Goal: Task Accomplishment & Management: Manage account settings

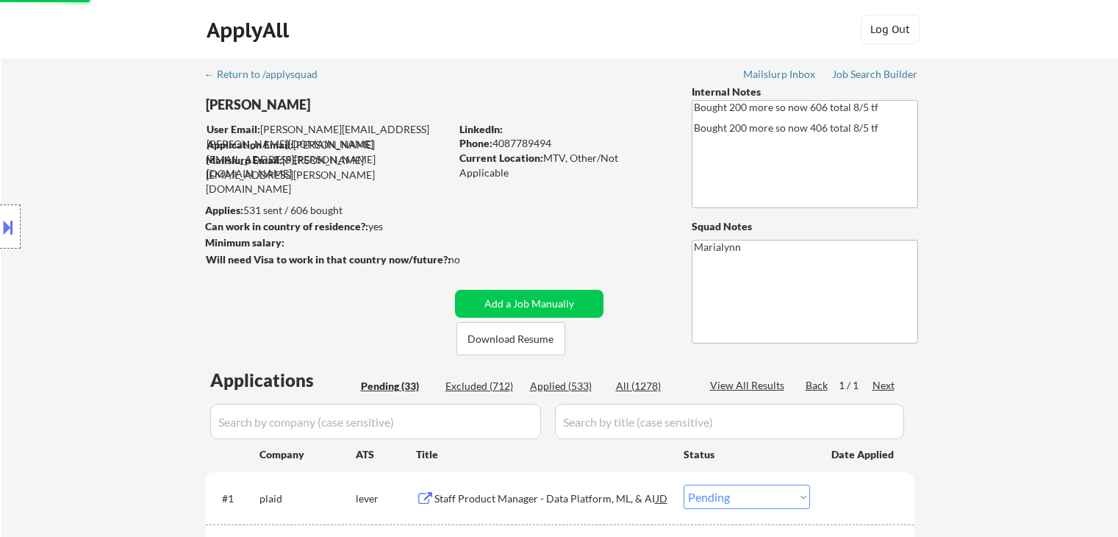
select select ""pending""
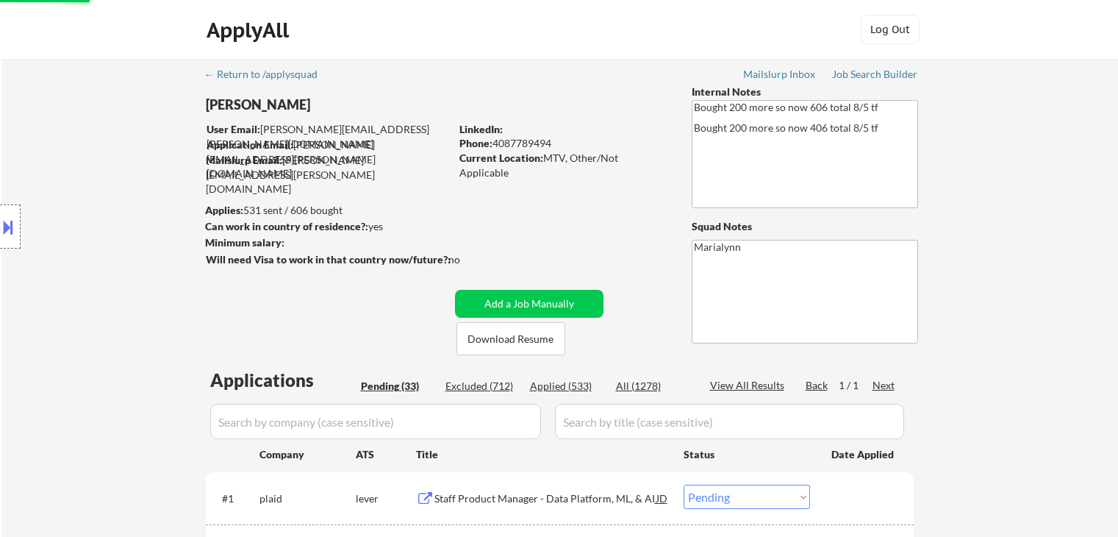
select select ""pending""
select select ""applied""
select select ""pending""
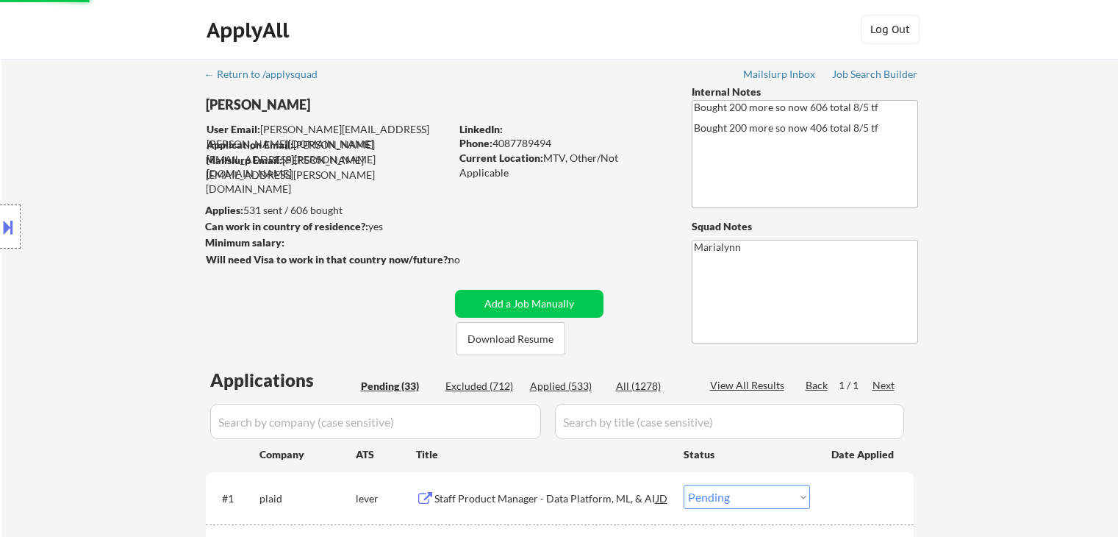
select select ""pending""
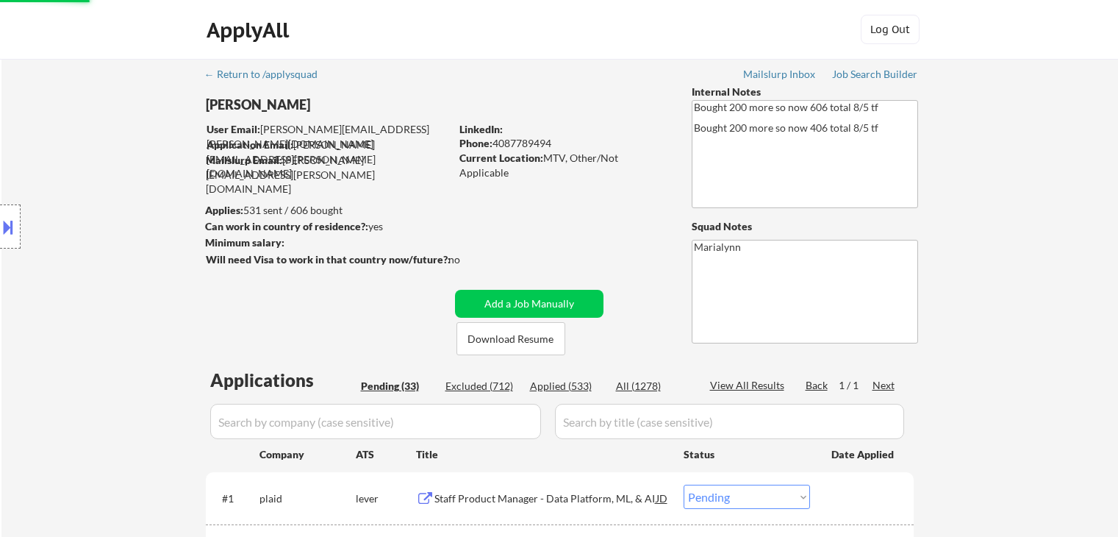
select select ""pending""
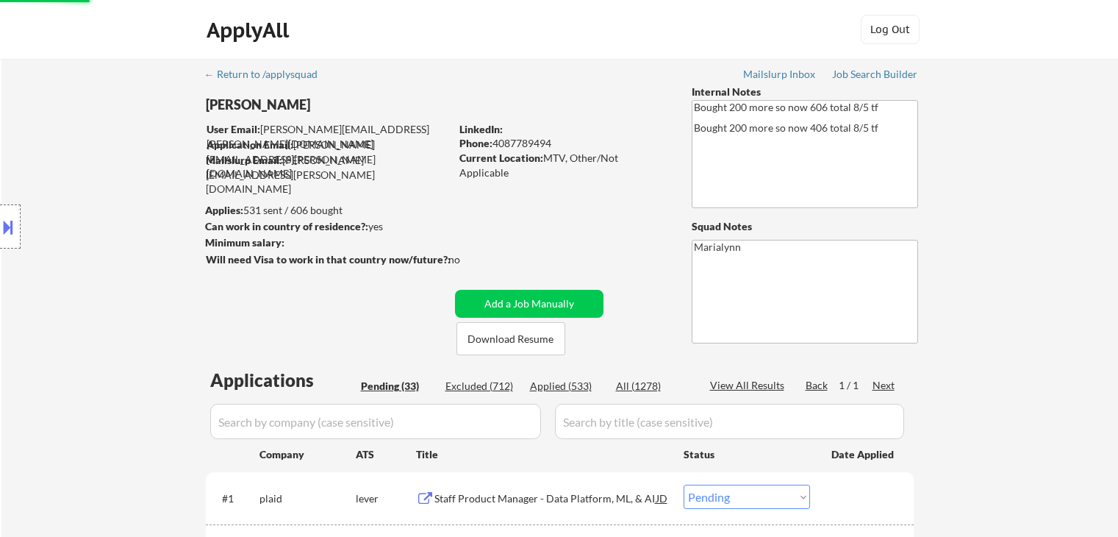
select select ""pending""
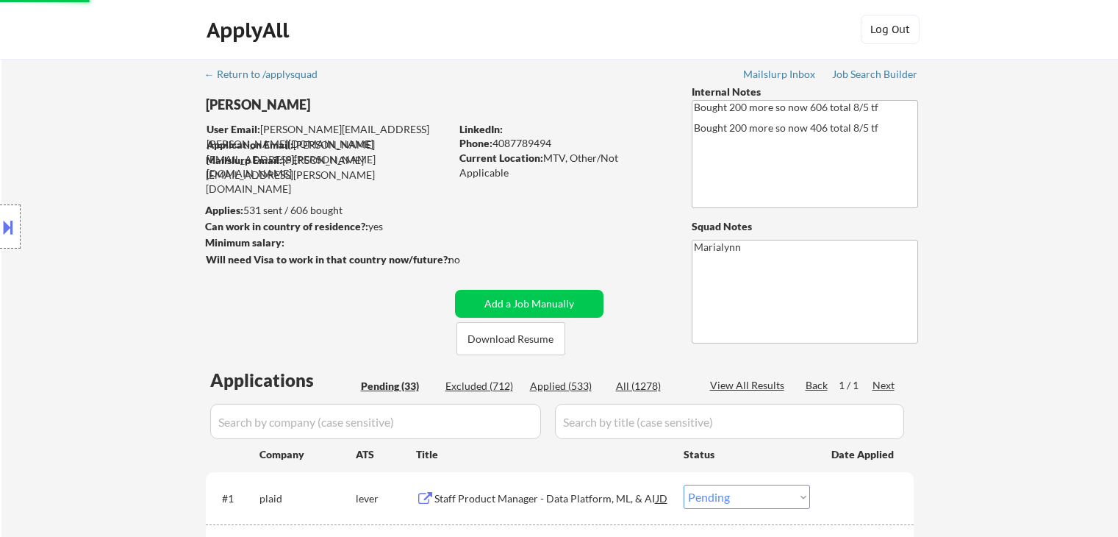
select select ""pending""
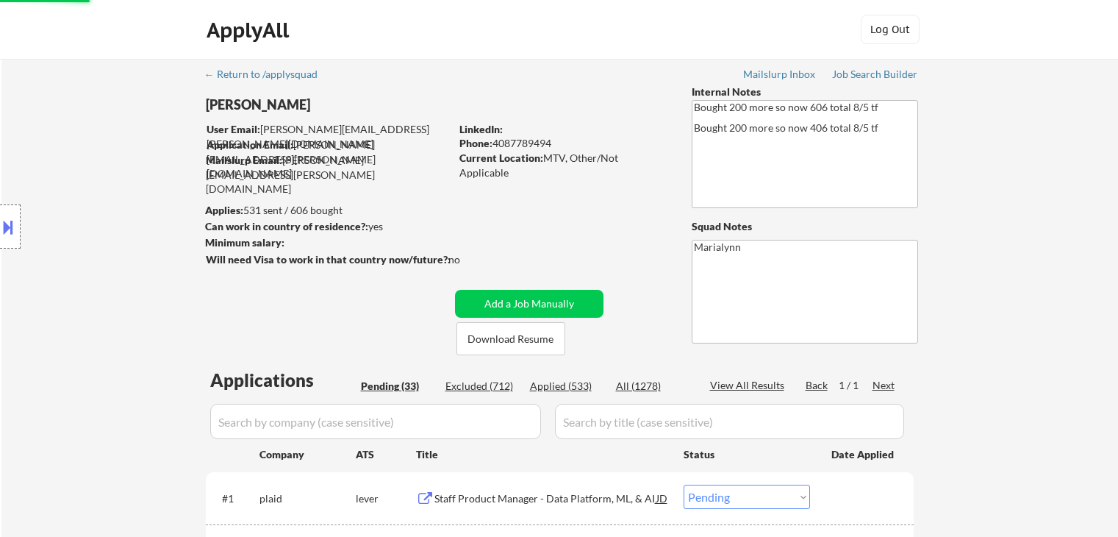
select select ""pending""
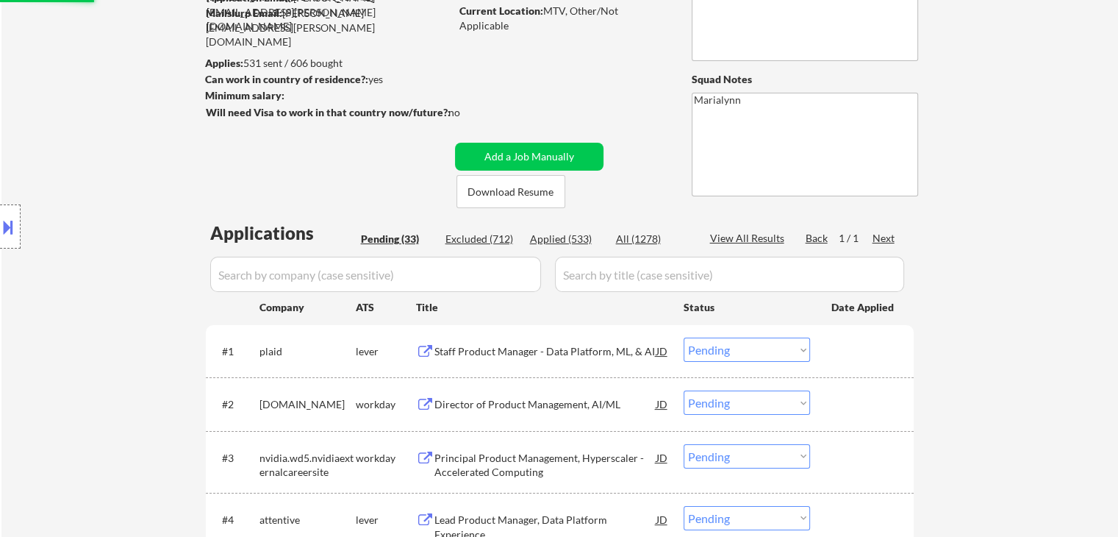
select select ""pending""
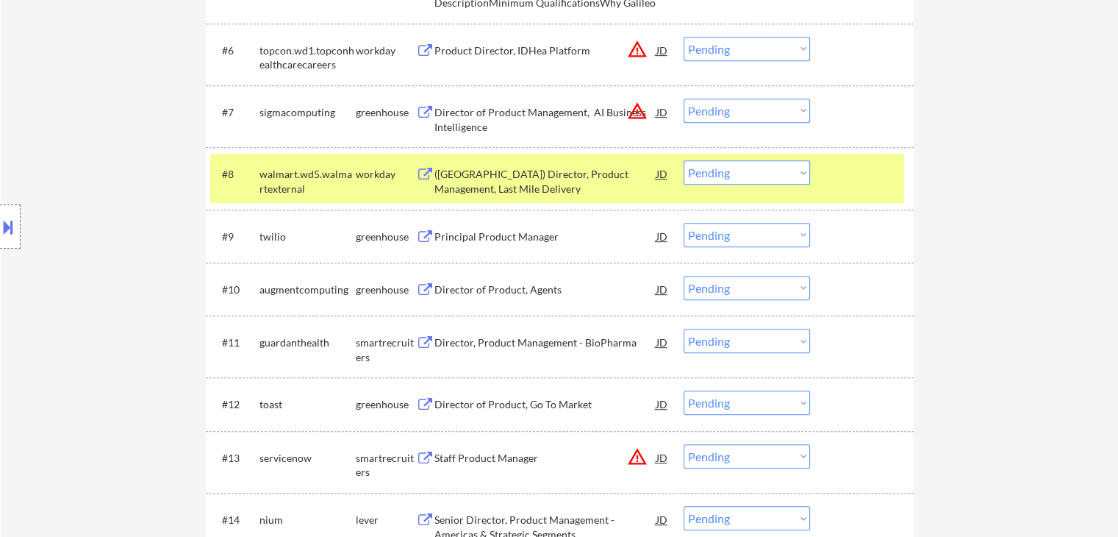
scroll to position [735, 0]
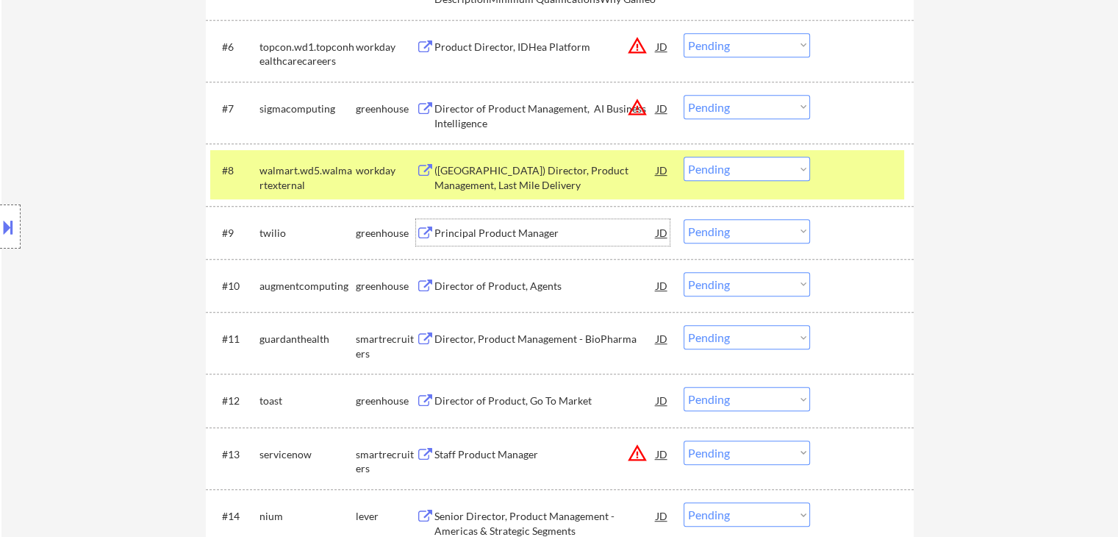
click at [468, 226] on div "Principal Product Manager" at bounding box center [546, 233] width 222 height 15
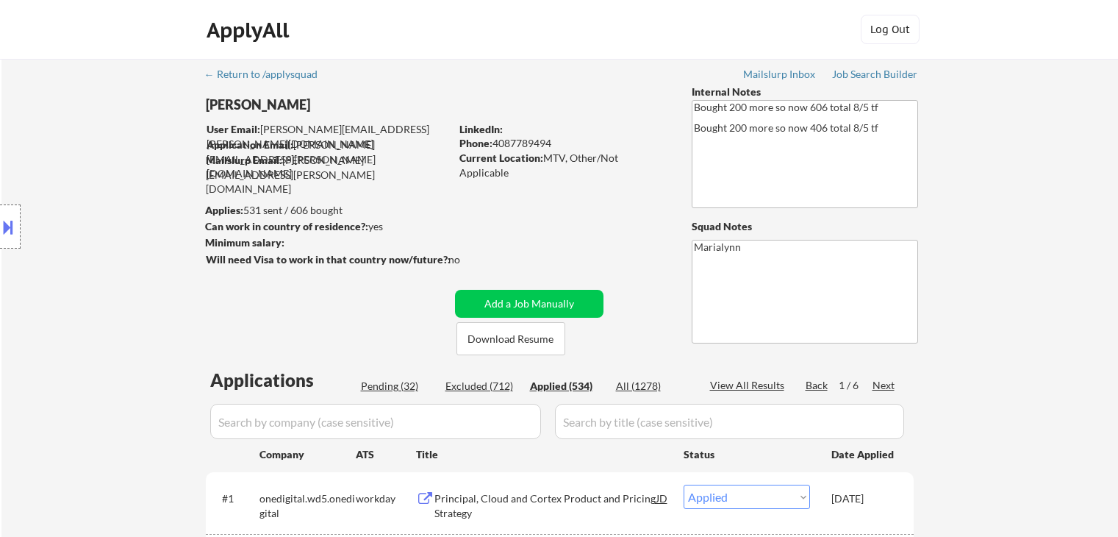
select select ""applied""
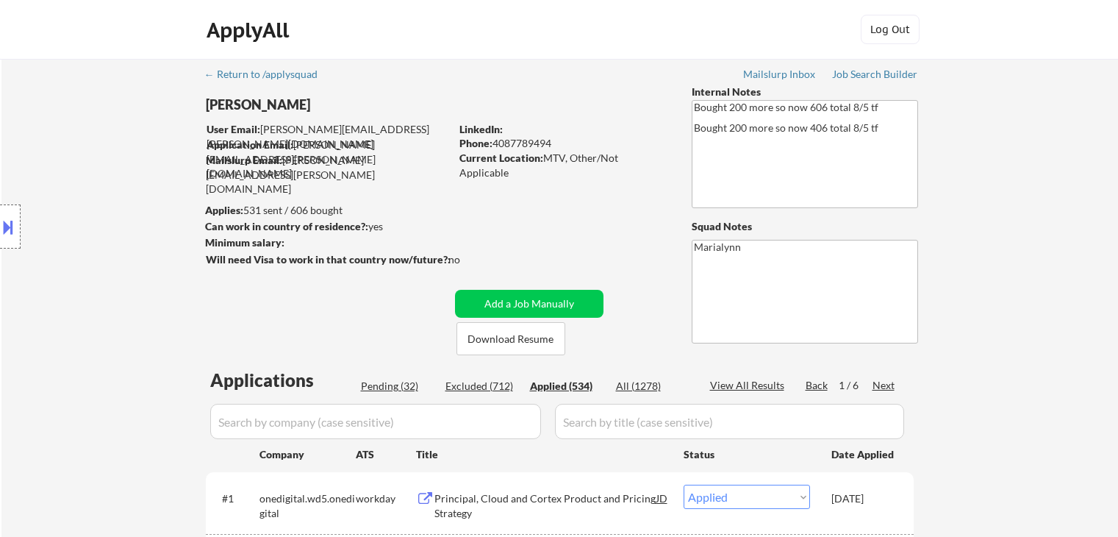
select select ""applied""
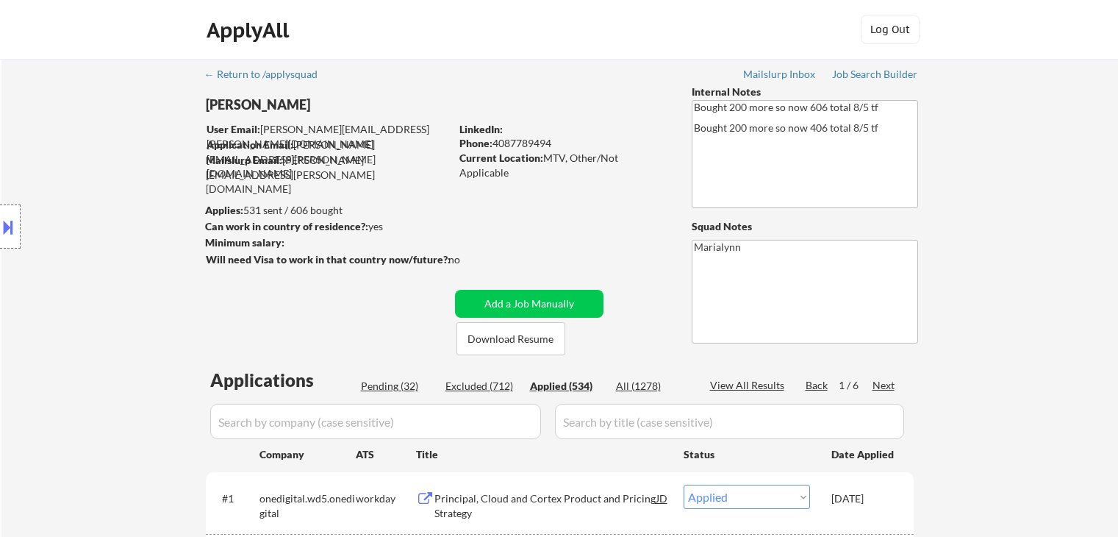
select select ""applied""
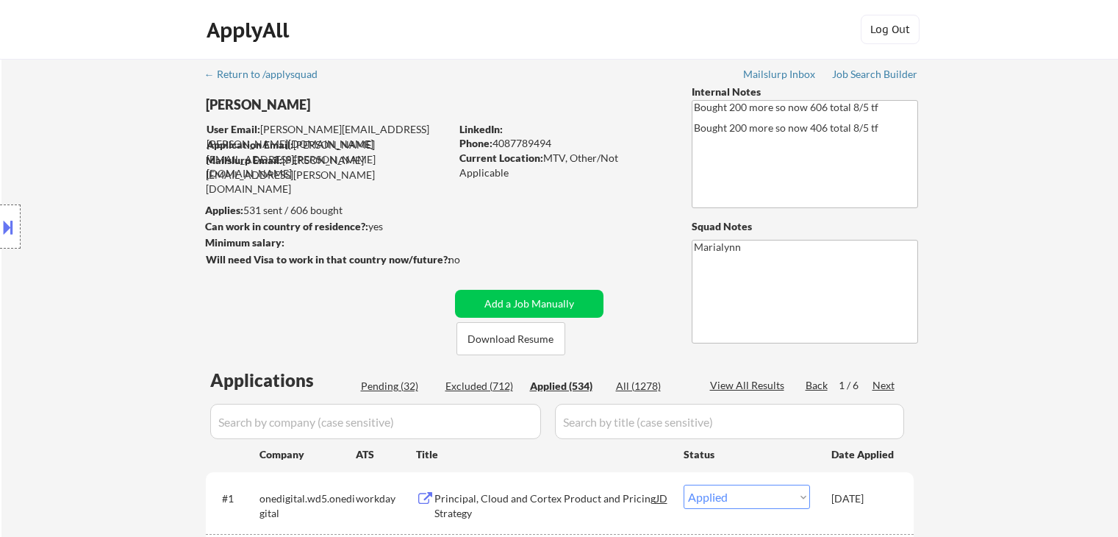
select select ""applied""
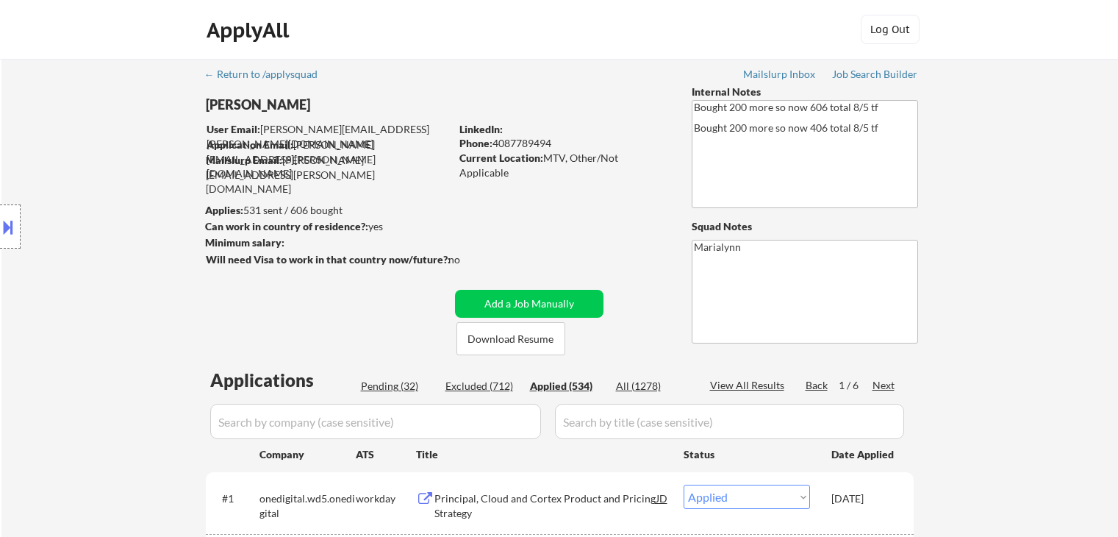
select select ""applied""
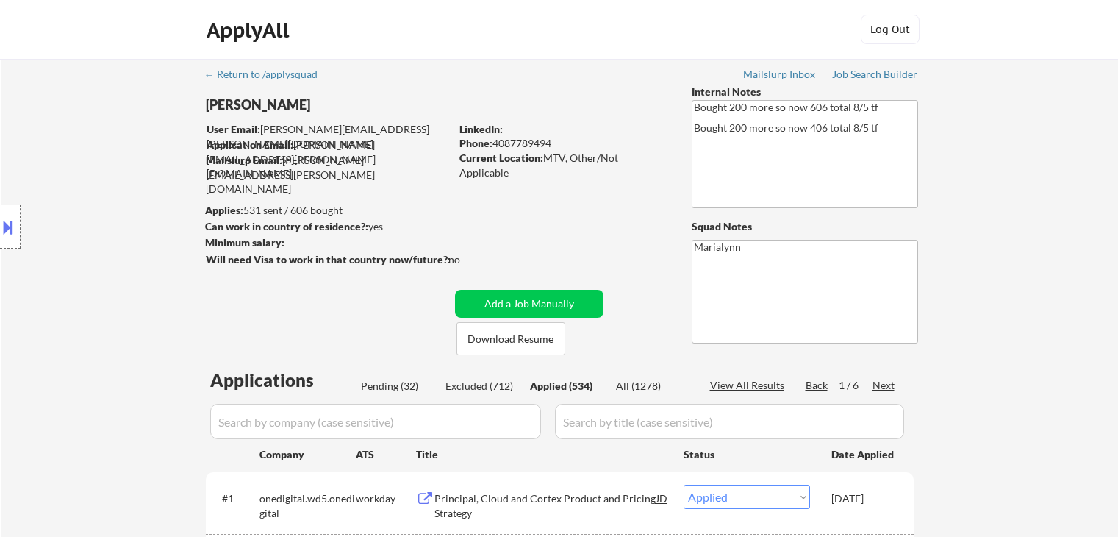
select select ""applied""
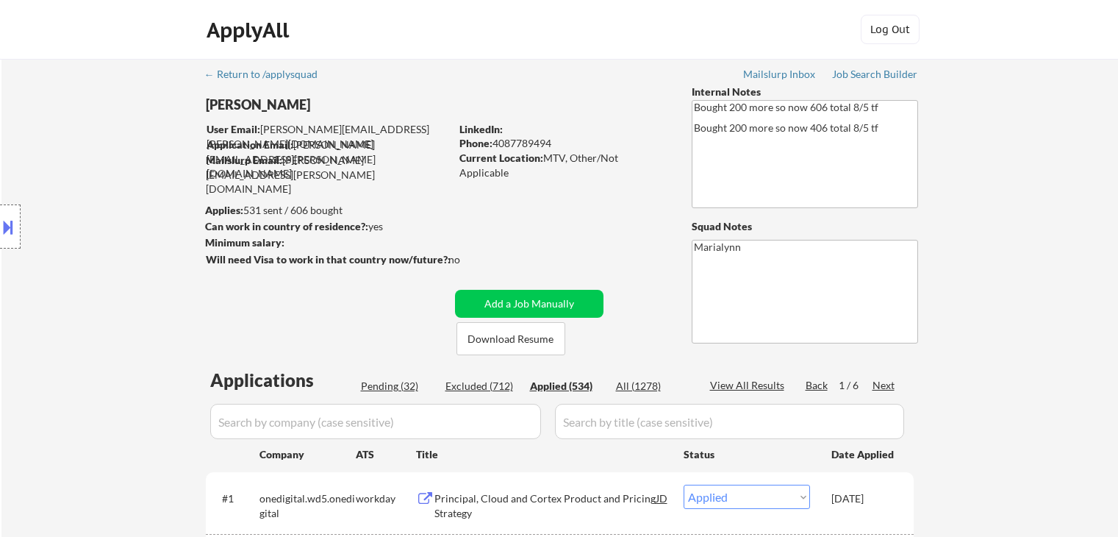
select select ""applied""
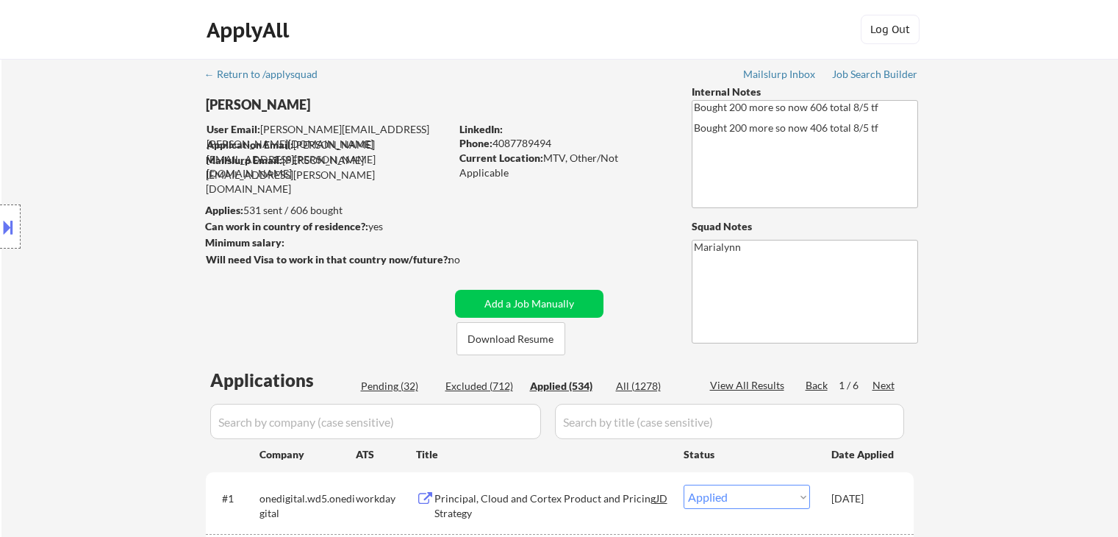
select select ""applied""
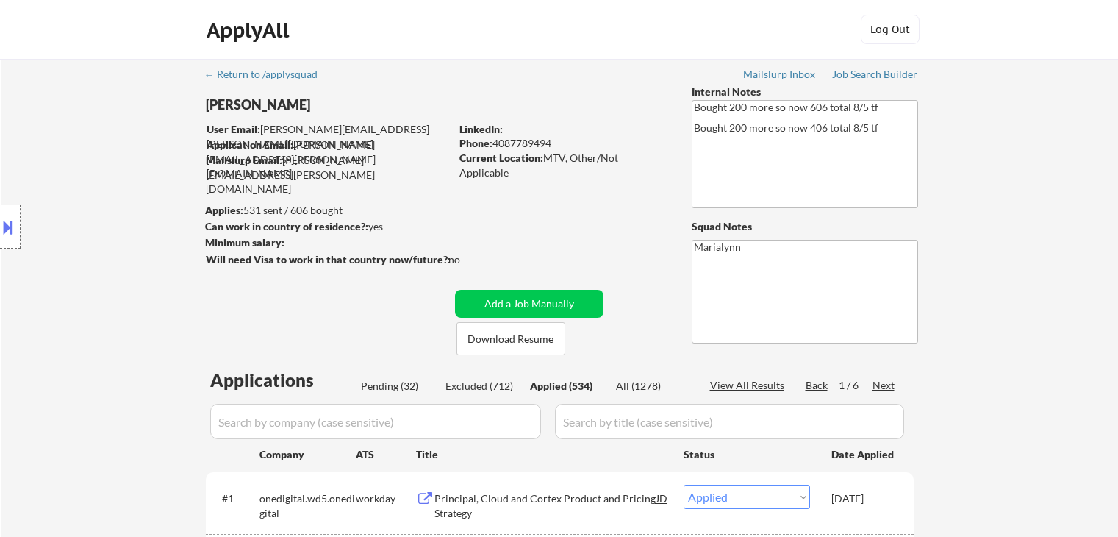
select select ""applied""
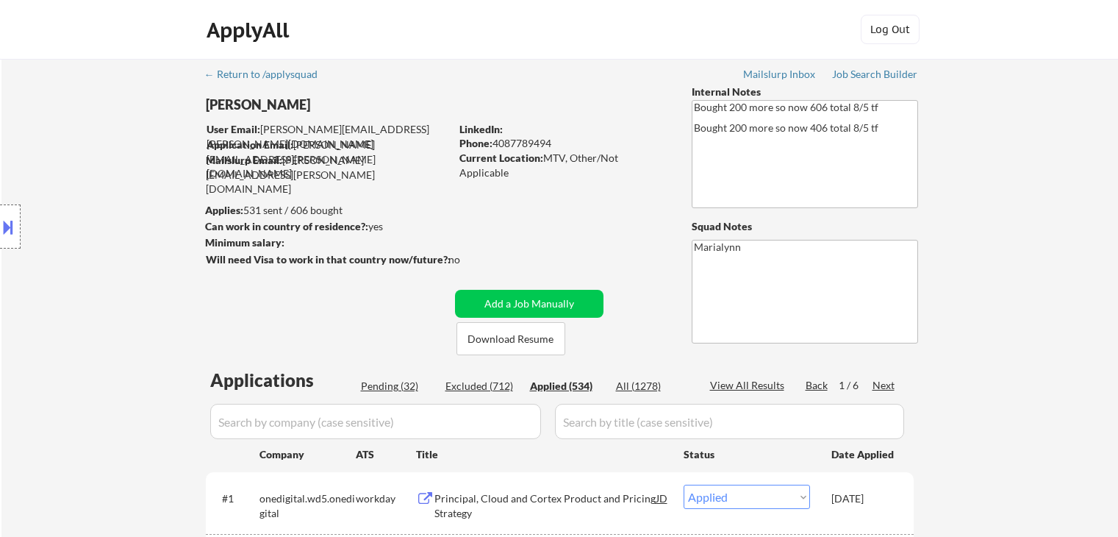
select select ""applied""
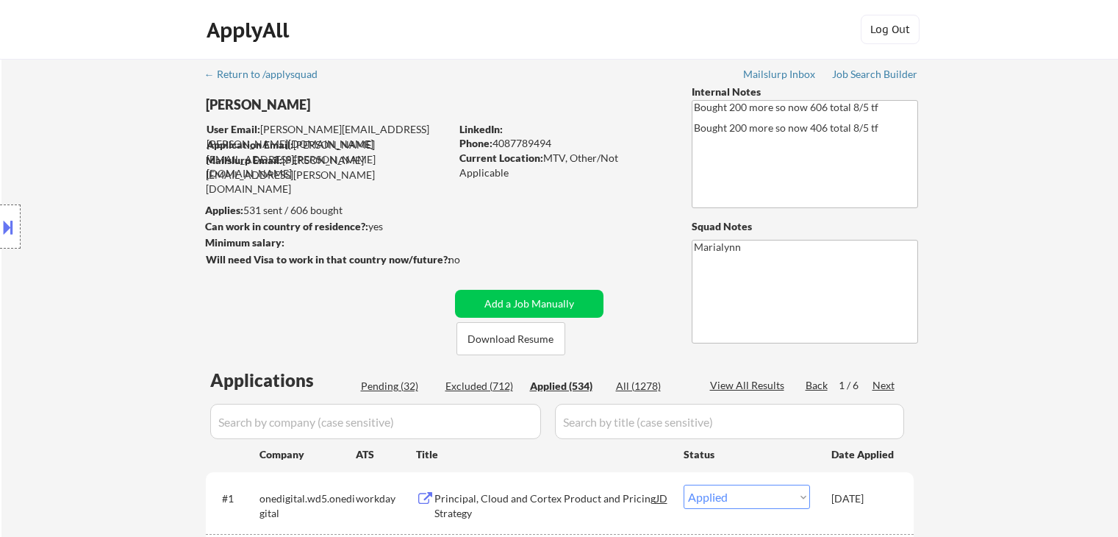
select select ""applied""
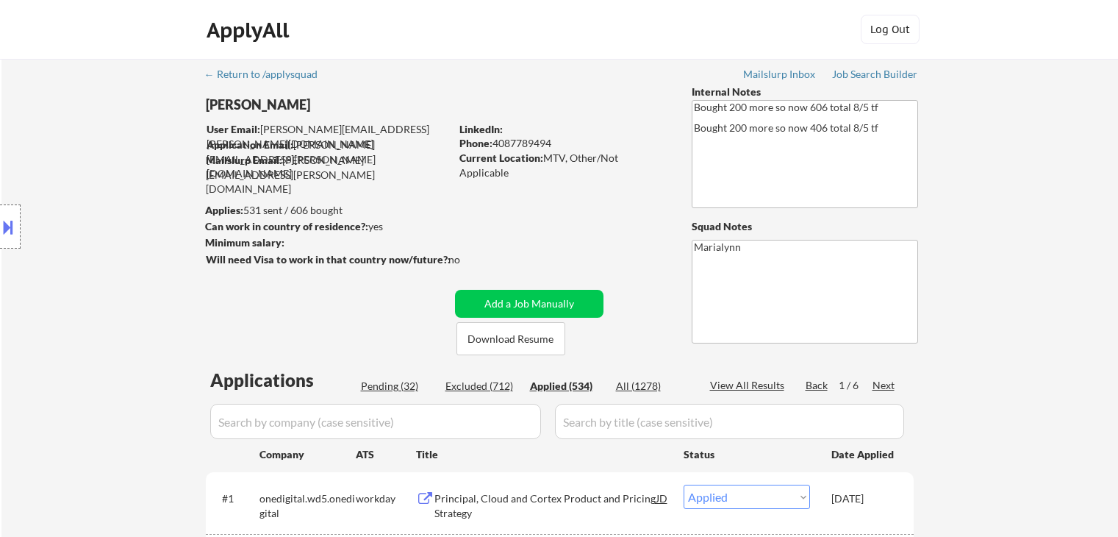
select select ""applied""
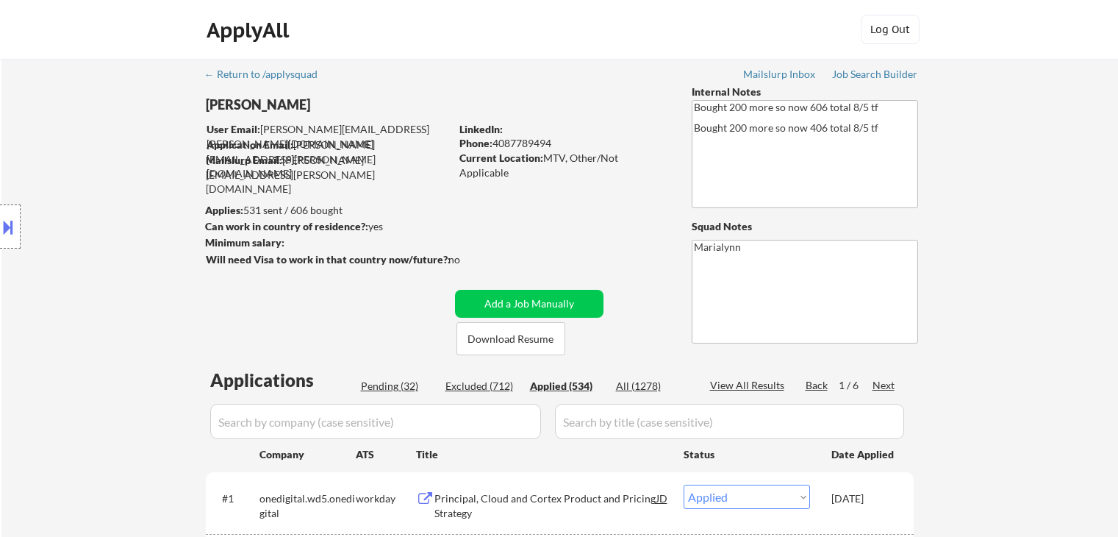
select select ""applied""
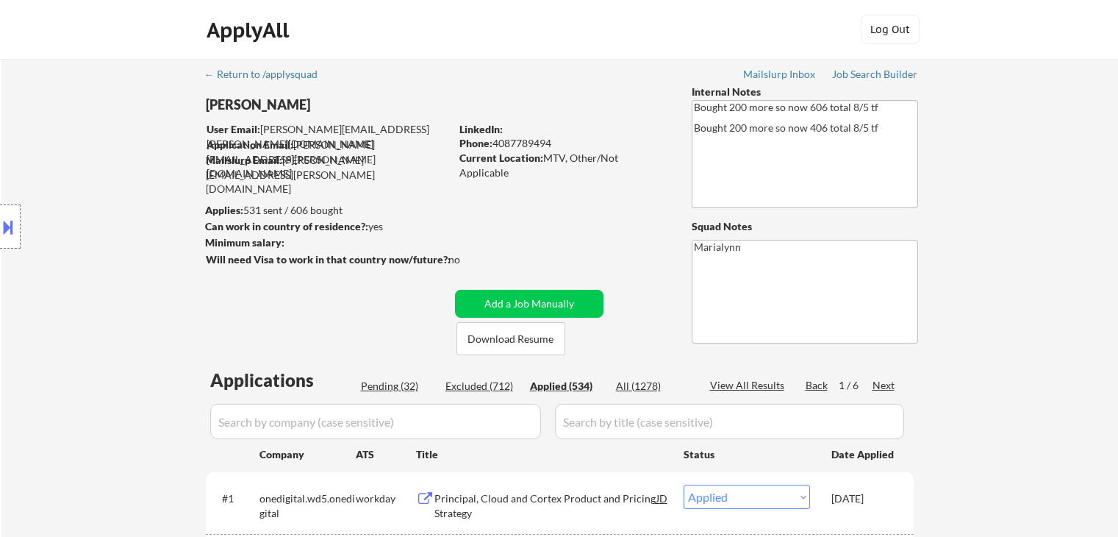
select select ""applied""
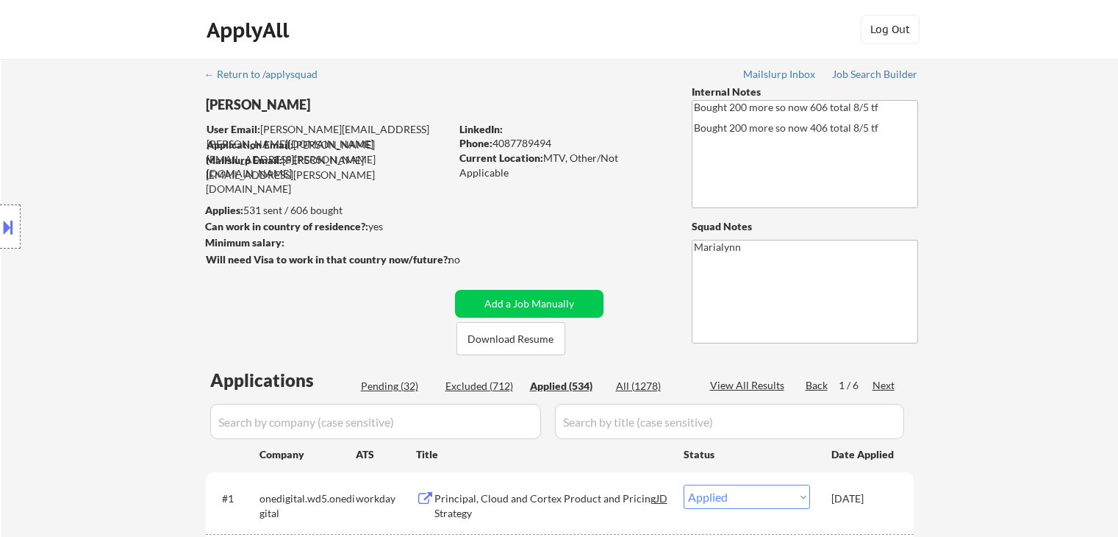
select select ""applied""
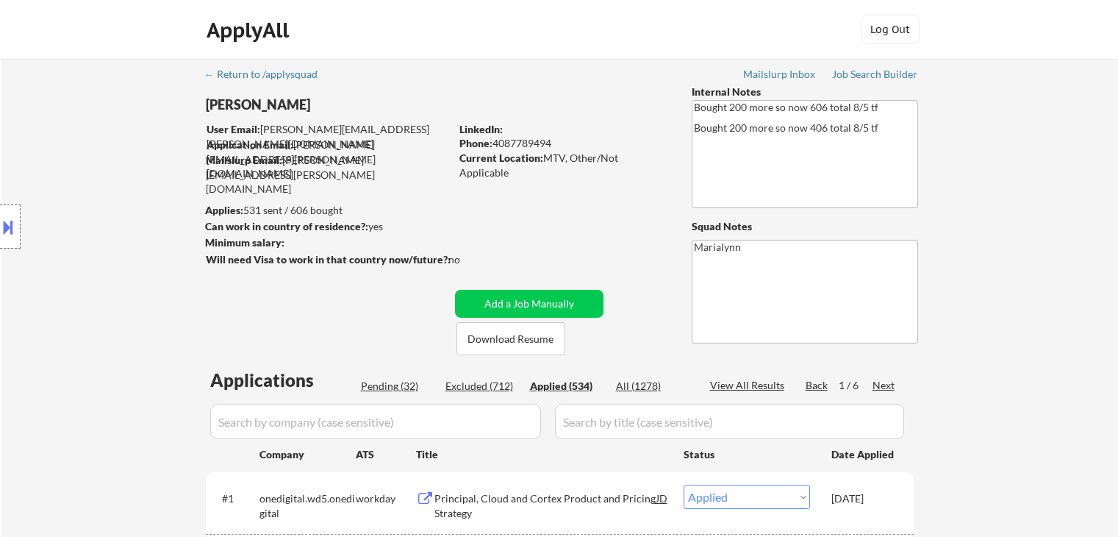
select select ""applied""
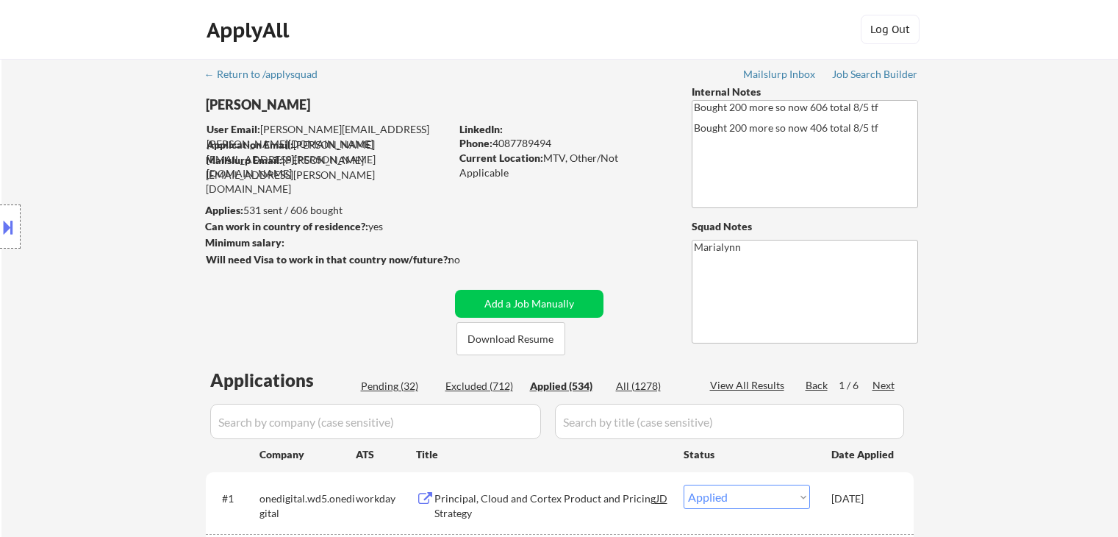
select select ""applied""
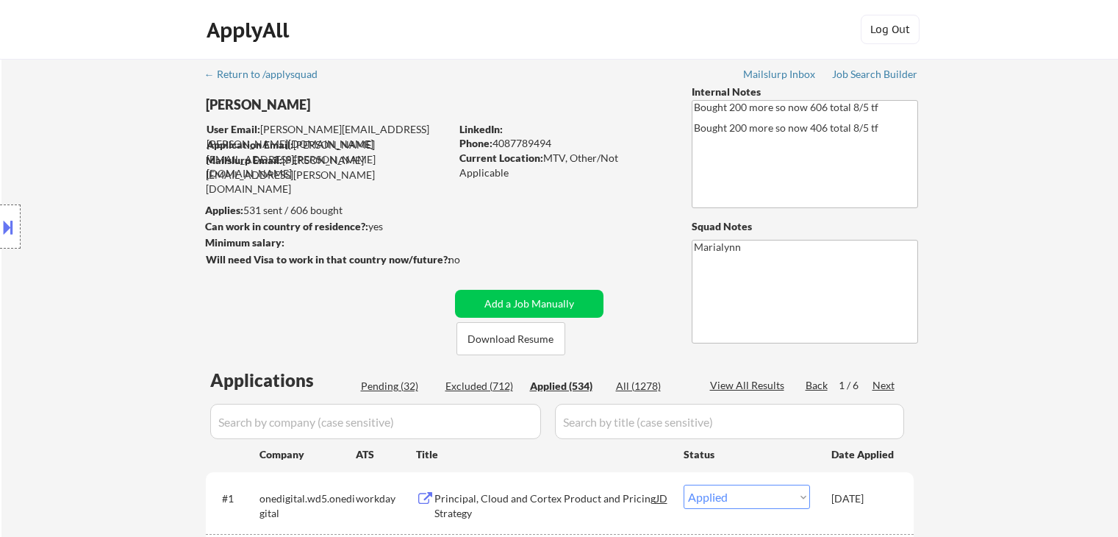
select select ""applied""
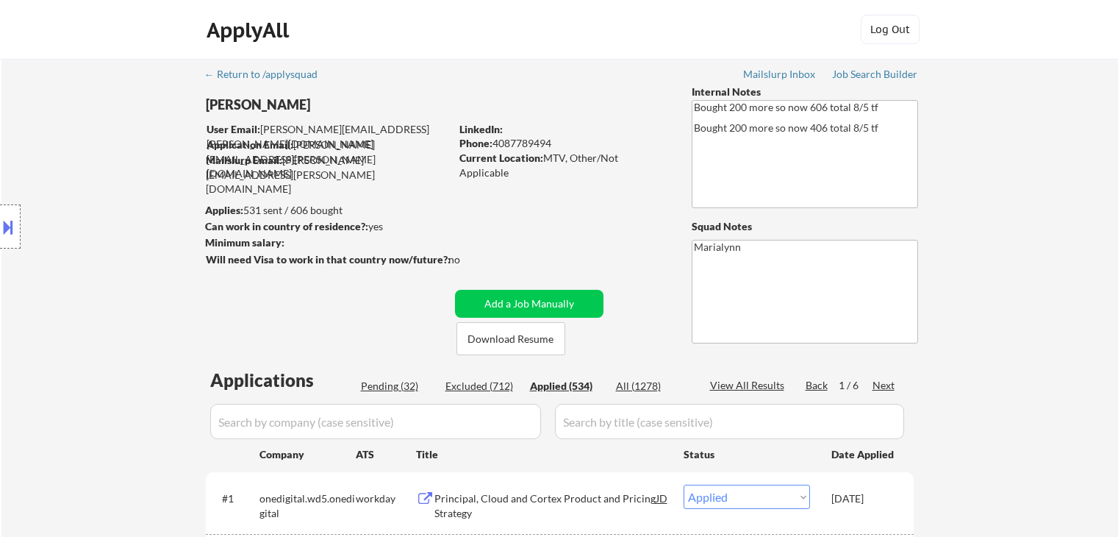
select select ""applied""
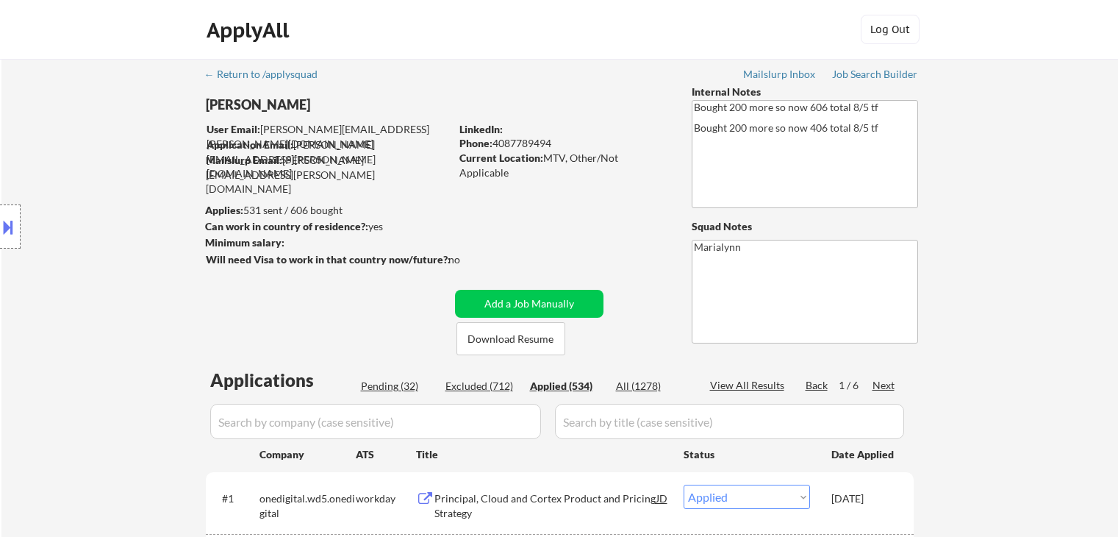
select select ""applied""
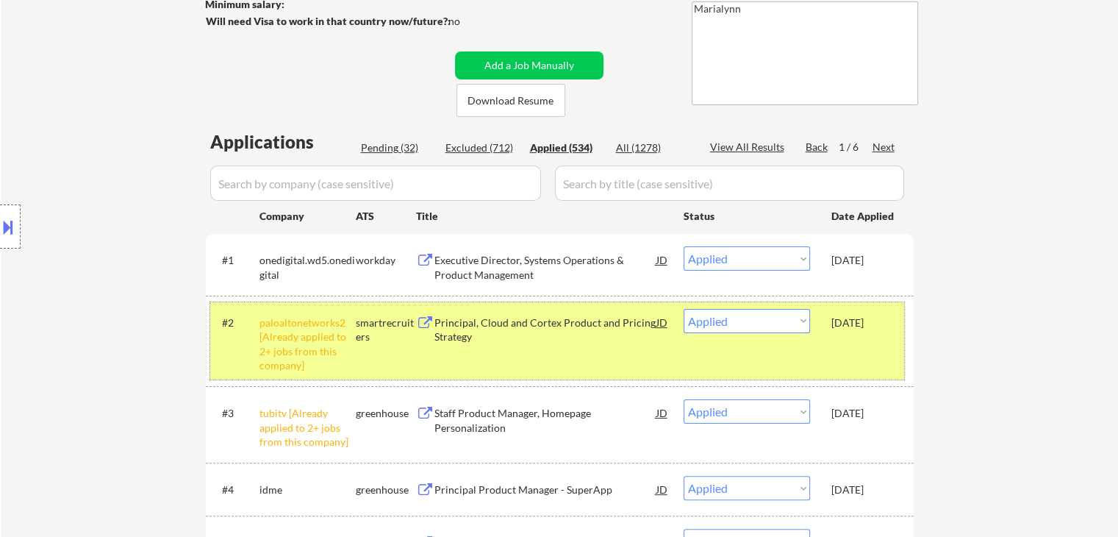
scroll to position [368, 0]
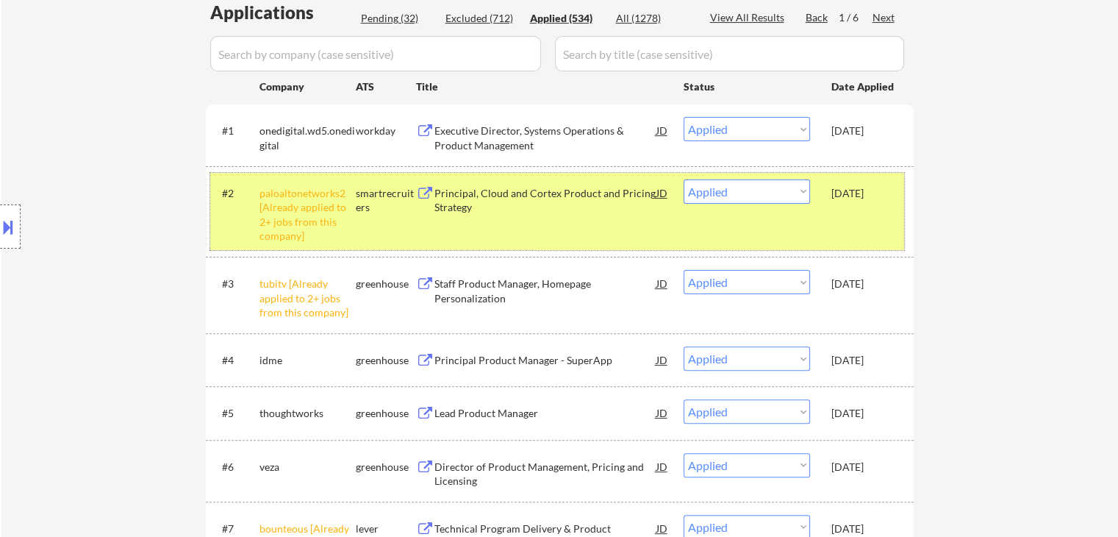
drag, startPoint x: 868, startPoint y: 285, endPoint x: 862, endPoint y: 199, distance: 87.0
click at [868, 285] on div "[DATE]" at bounding box center [864, 283] width 65 height 15
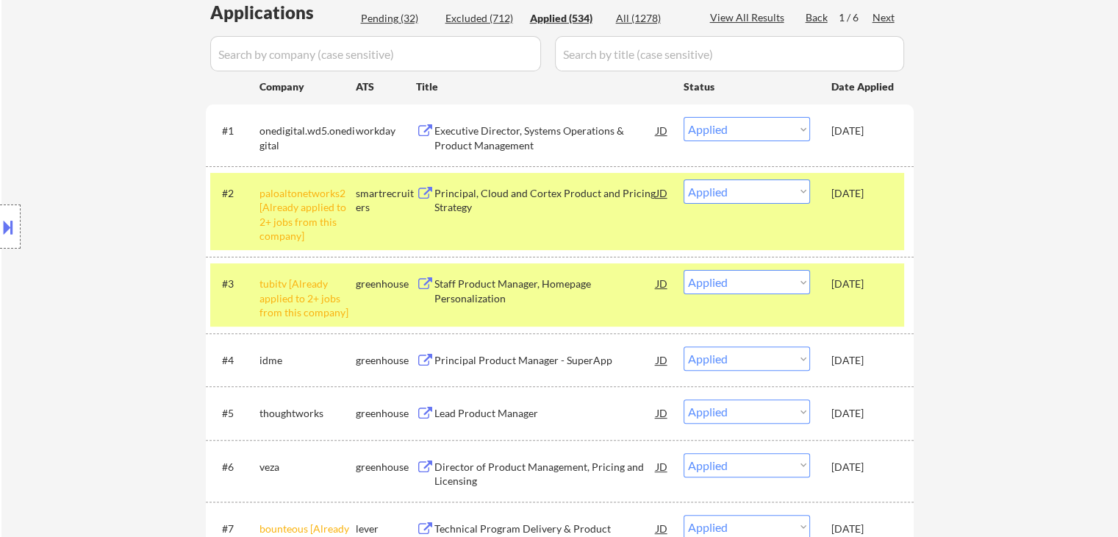
click at [860, 199] on div "[DATE]" at bounding box center [864, 193] width 65 height 15
